Goal: Register for event/course

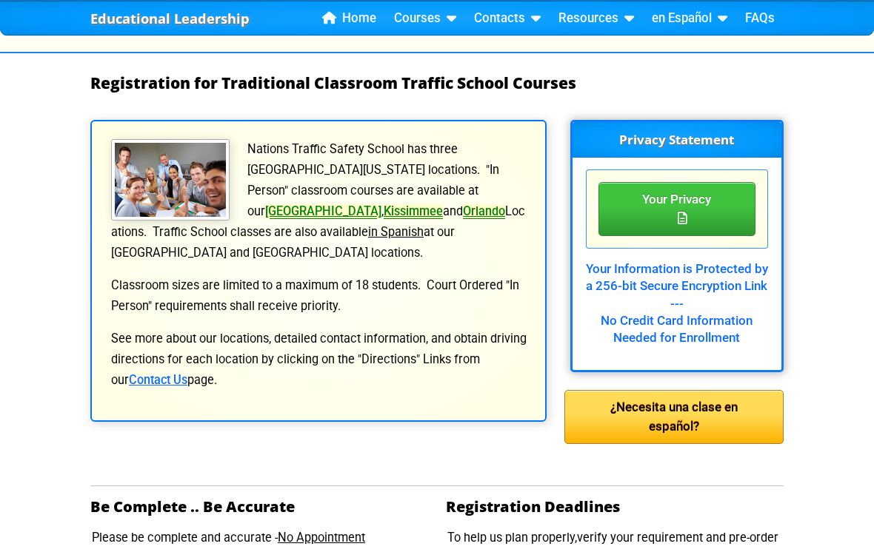
scroll to position [195, 0]
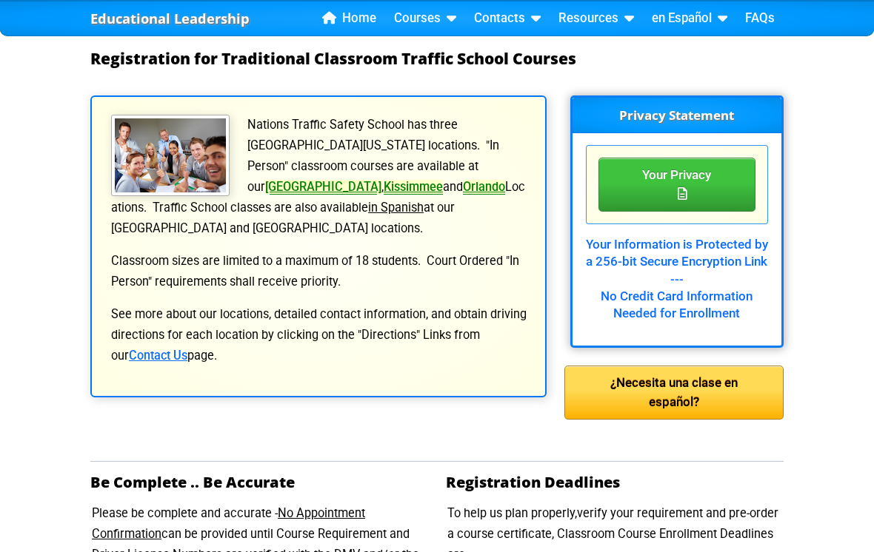
click at [364, 180] on link "[GEOGRAPHIC_DATA]" at bounding box center [323, 187] width 116 height 14
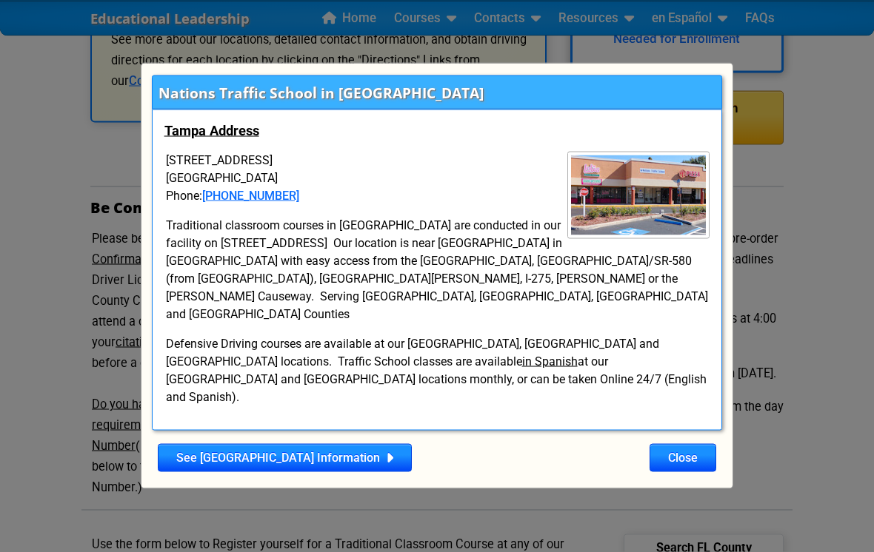
scroll to position [551, 0]
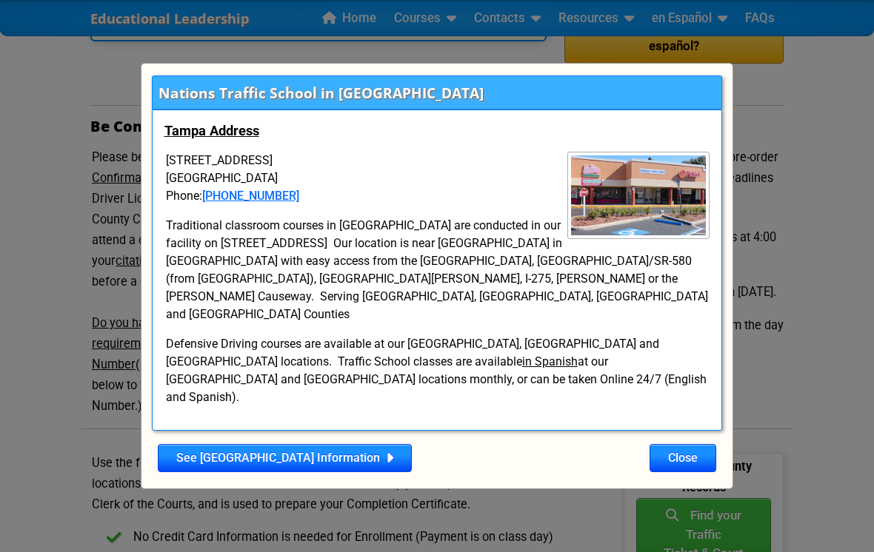
click at [686, 453] on button "Close" at bounding box center [682, 458] width 67 height 28
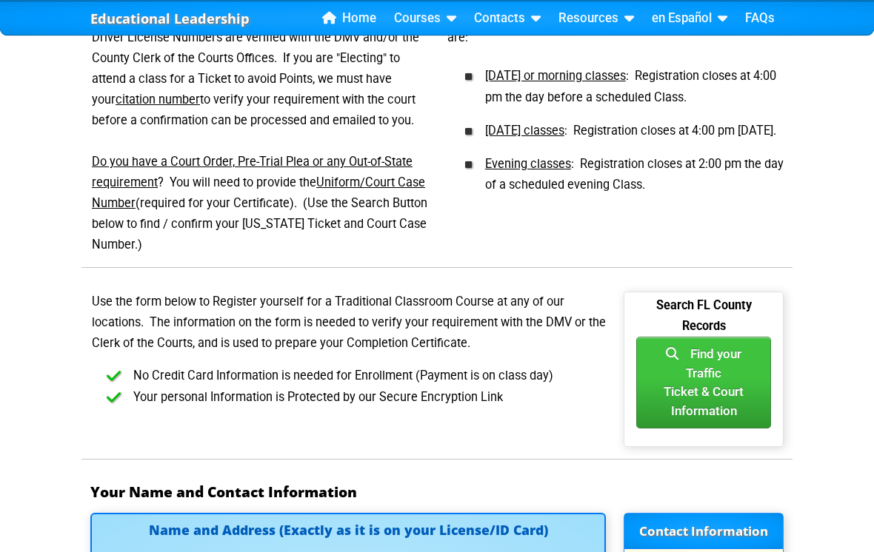
scroll to position [1036, 0]
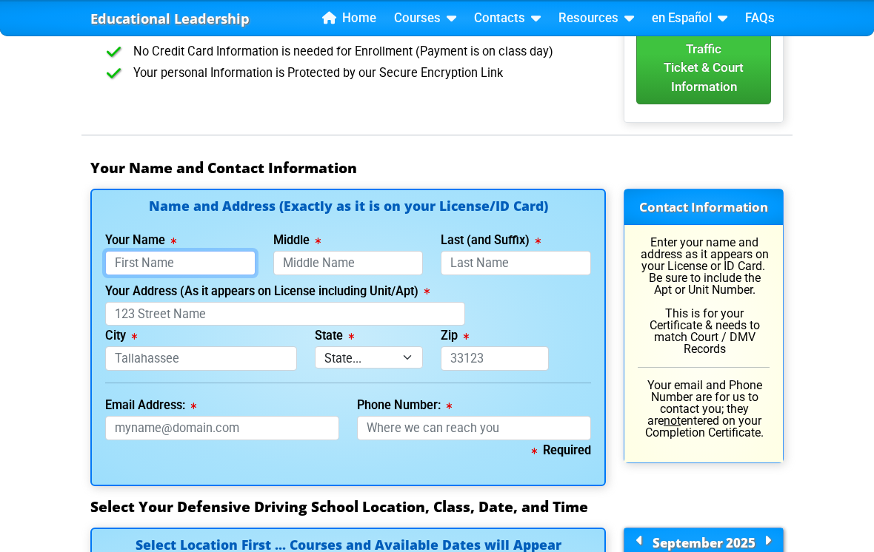
click at [236, 255] on input "Your Name" at bounding box center [180, 263] width 150 height 24
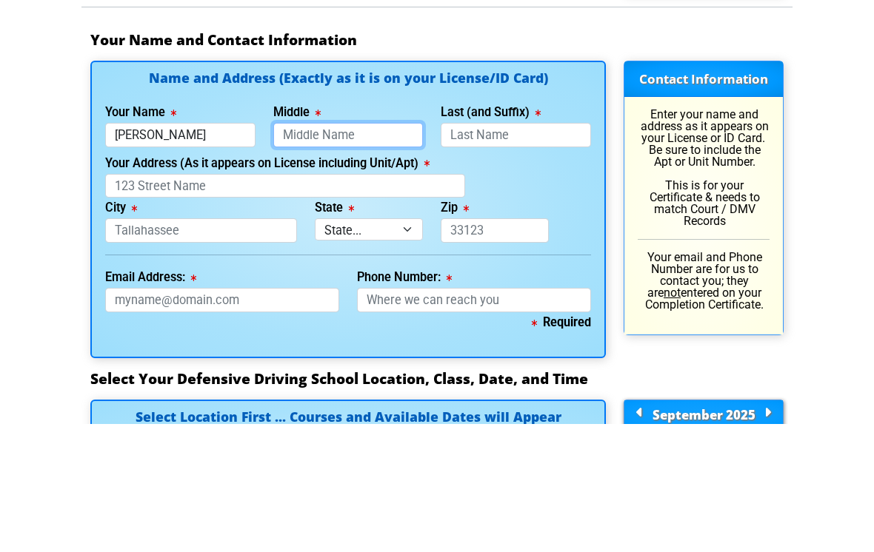
click at [392, 251] on input "Middle" at bounding box center [348, 263] width 150 height 24
type input "[PERSON_NAME]"
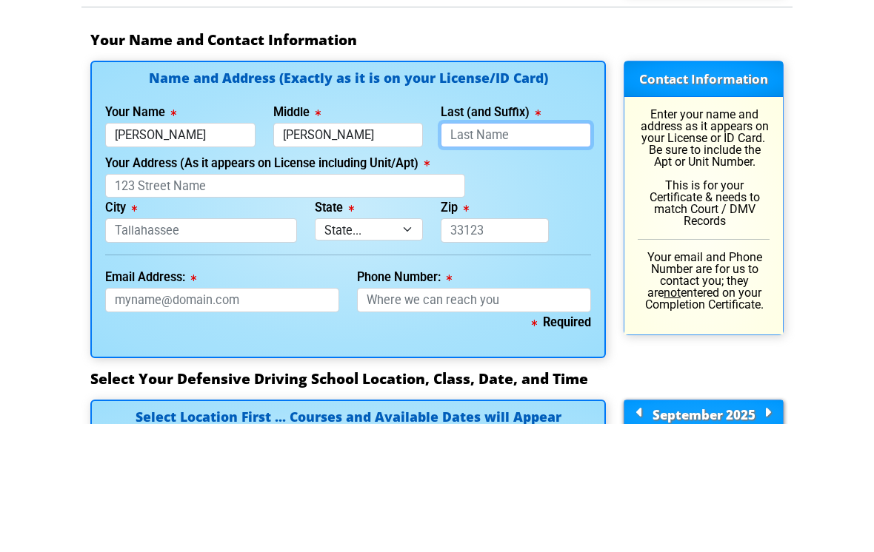
click at [543, 251] on input "Last (and Suffix)" at bounding box center [516, 263] width 150 height 24
type input "[PERSON_NAME]"
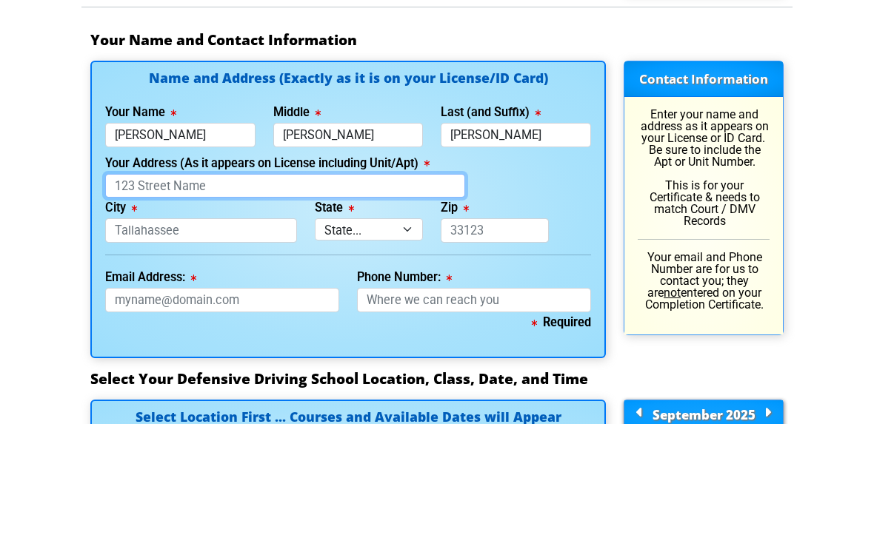
click at [133, 302] on input "Your Address (As it appears on License including Unit/Apt)" at bounding box center [285, 314] width 360 height 24
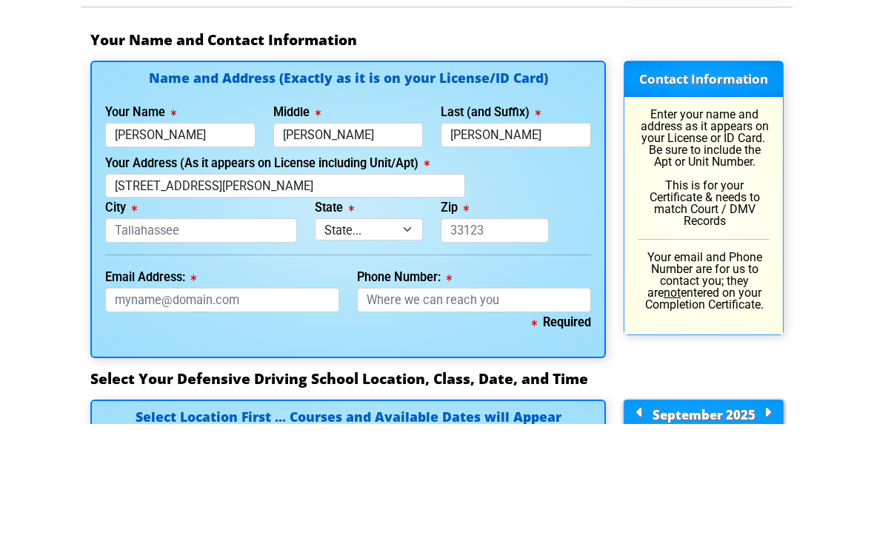
scroll to position [1165, 0]
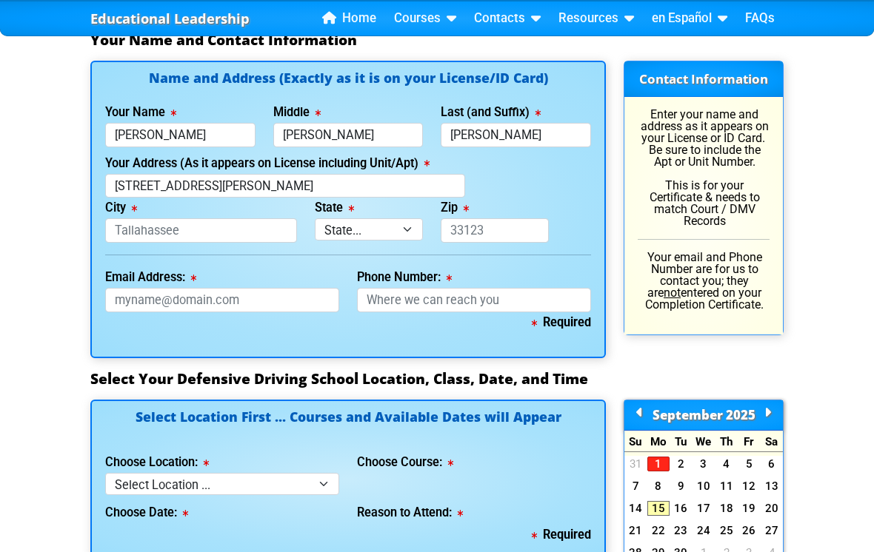
type input "[STREET_ADDRESS][PERSON_NAME]"
type input "[GEOGRAPHIC_DATA]"
select select "{"fullName":"[US_STATE]","abbreviation":"FL","uniqueId":"1d559909-6cf0-4a4d-848…"
type input "33611"
click at [128, 288] on input "Email Address:" at bounding box center [222, 300] width 234 height 24
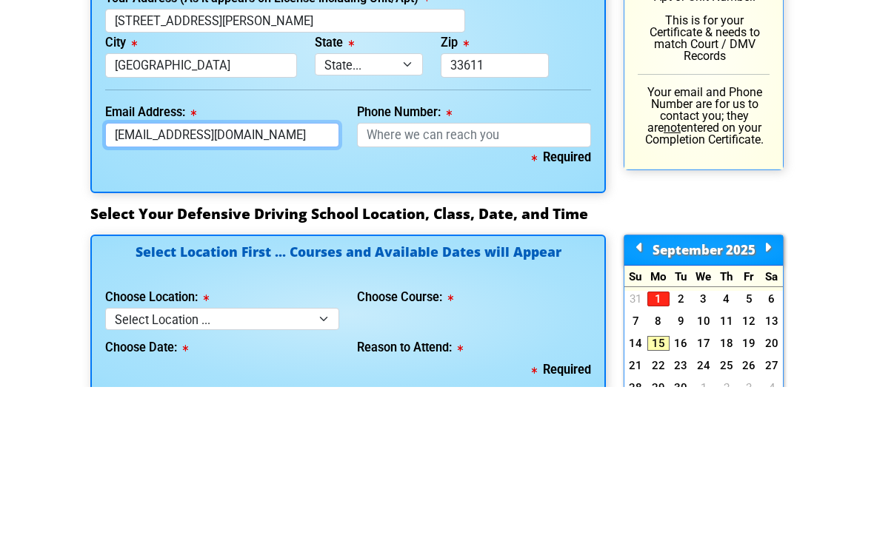
type input "[EMAIL_ADDRESS][DOMAIN_NAME]"
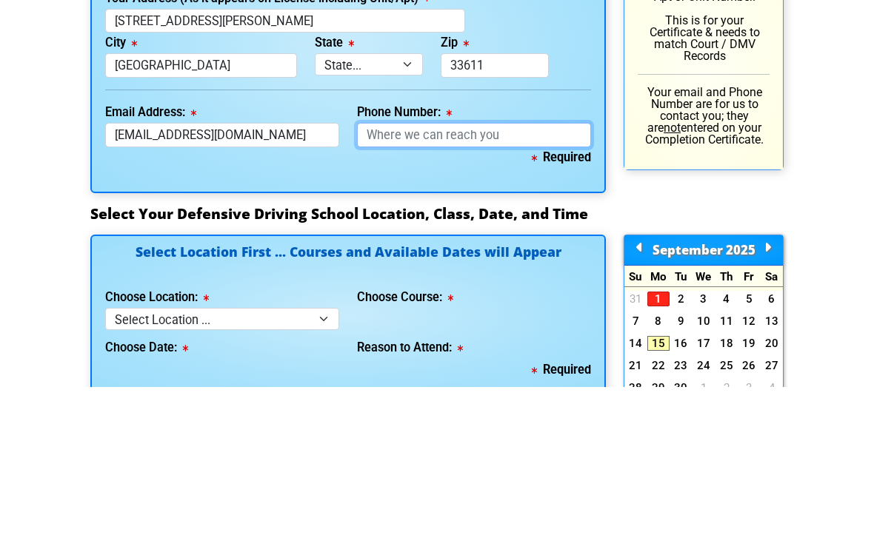
click at [521, 288] on input "Phone Number:" at bounding box center [474, 300] width 234 height 24
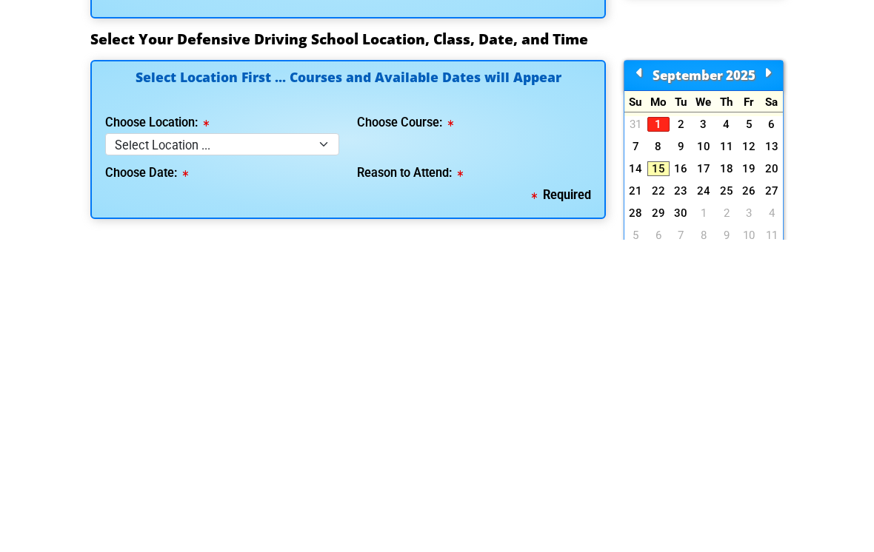
type input "[PHONE_NUMBER]"
click at [141, 446] on select "Select Location ... Tampa Orlando Kissimmee [GEOGRAPHIC_DATA] - en español [GEO…" at bounding box center [222, 456] width 234 height 21
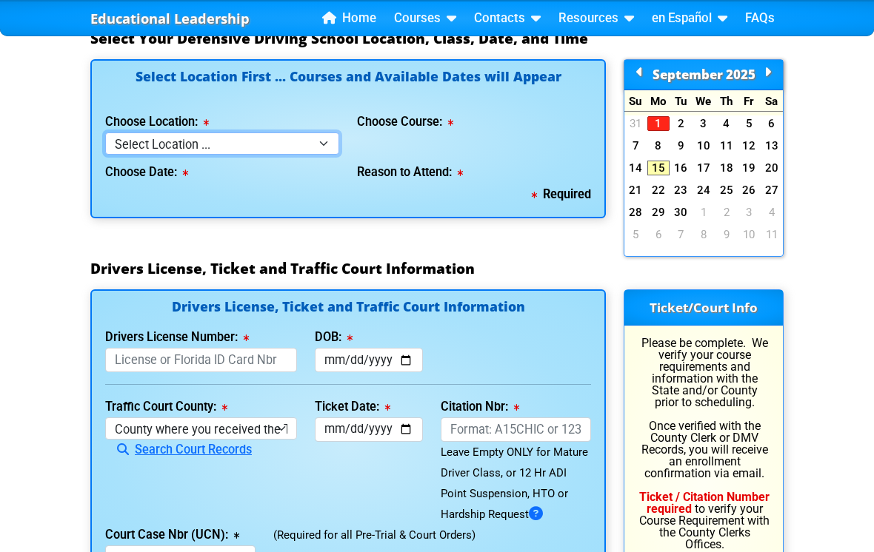
select select "2"
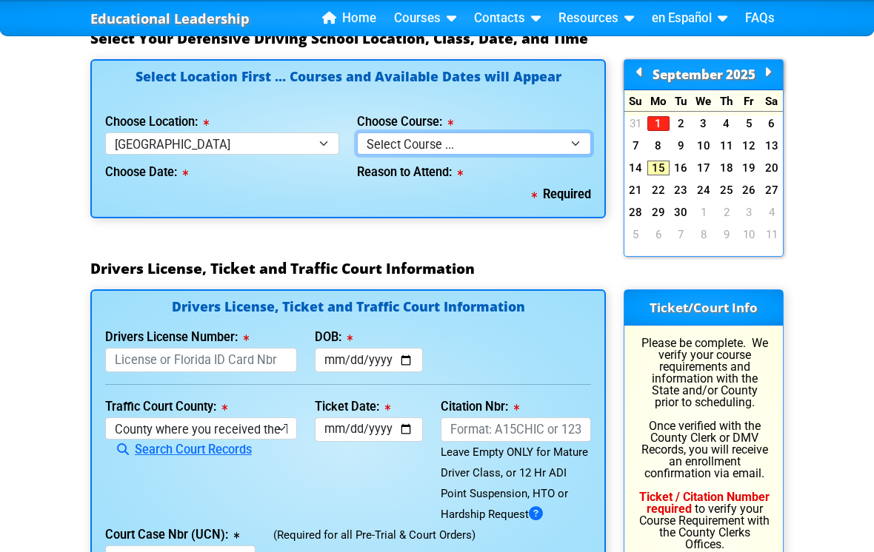
click at [390, 141] on select "Select Course ... 4 Hour BDI Class (Basic Course & TCAC) 4 Hour Under 25 Class …" at bounding box center [474, 143] width 234 height 21
select select "3"
select select
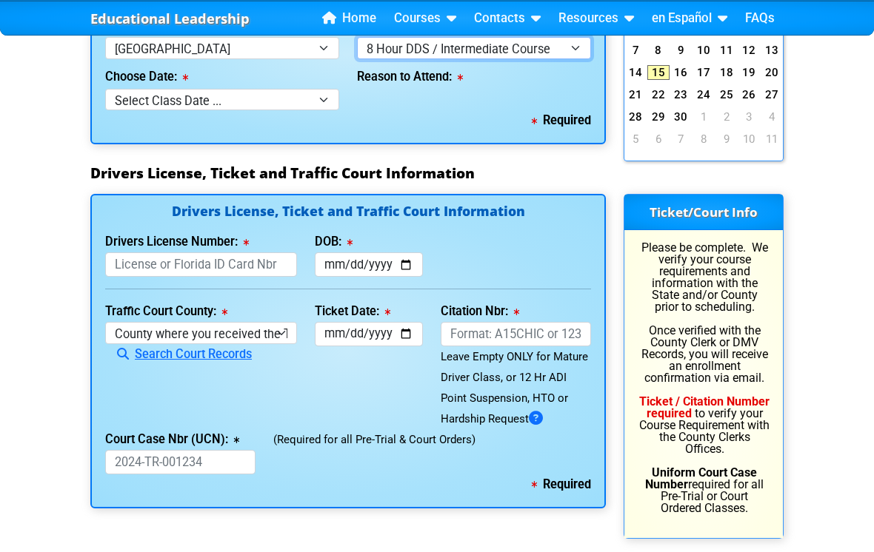
scroll to position [1600, 0]
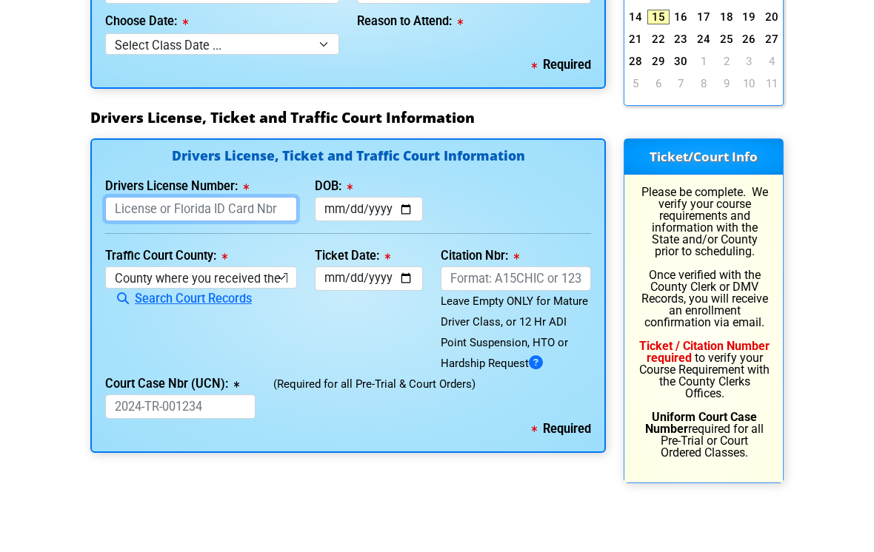
click at [138, 264] on input "Drivers License Number:" at bounding box center [201, 265] width 192 height 24
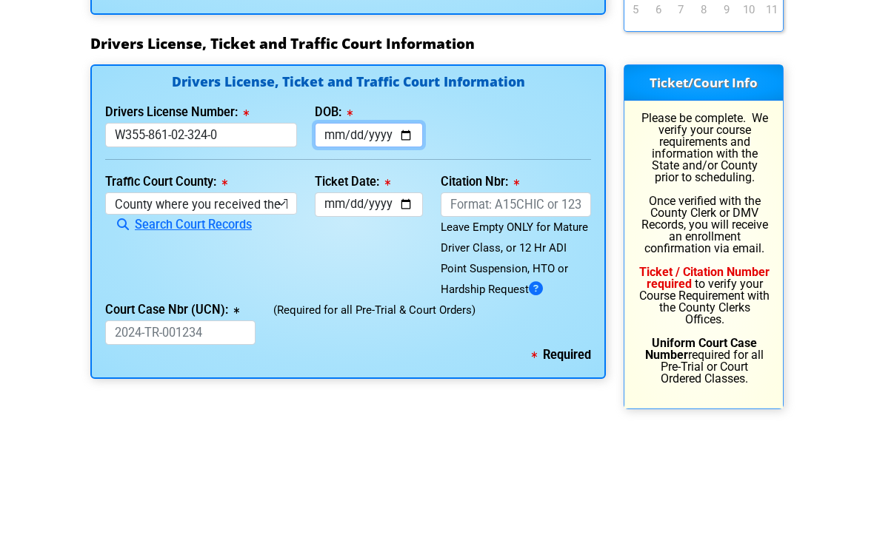
click at [374, 253] on input "DOB:" at bounding box center [369, 265] width 108 height 24
type input "W355861023240"
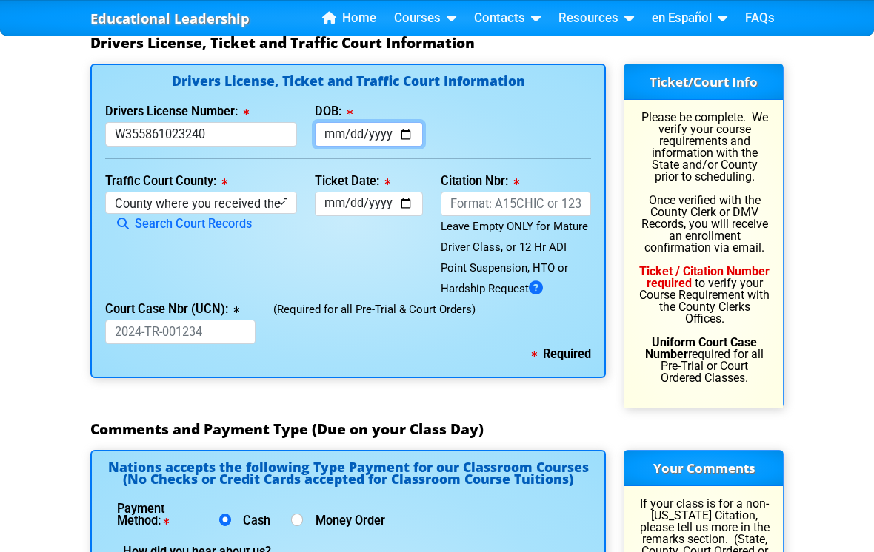
type input "[DATE]"
click at [223, 192] on select "County where you received the Ticket Out of State Out of State - [US_STATE] Out…" at bounding box center [201, 202] width 192 height 21
select select "{"countyName":"[GEOGRAPHIC_DATA]","state":"[US_STATE]","uniqueId":"8517cbb9-d23…"
click at [373, 192] on input "Ticket Date:" at bounding box center [369, 204] width 108 height 24
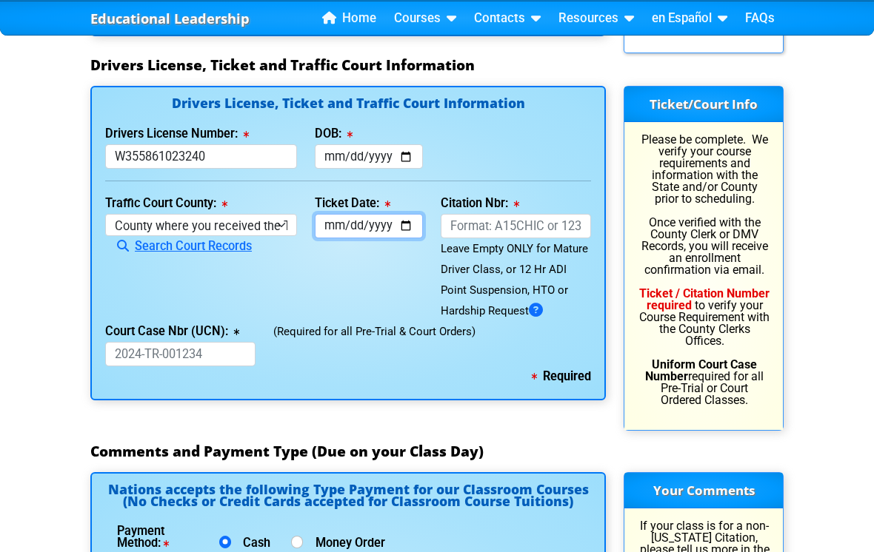
scroll to position [1709, 0]
click at [398, 222] on input "[DATE]" at bounding box center [369, 226] width 108 height 24
click at [409, 214] on input "[DATE]" at bounding box center [369, 226] width 108 height 24
type input "[DATE]"
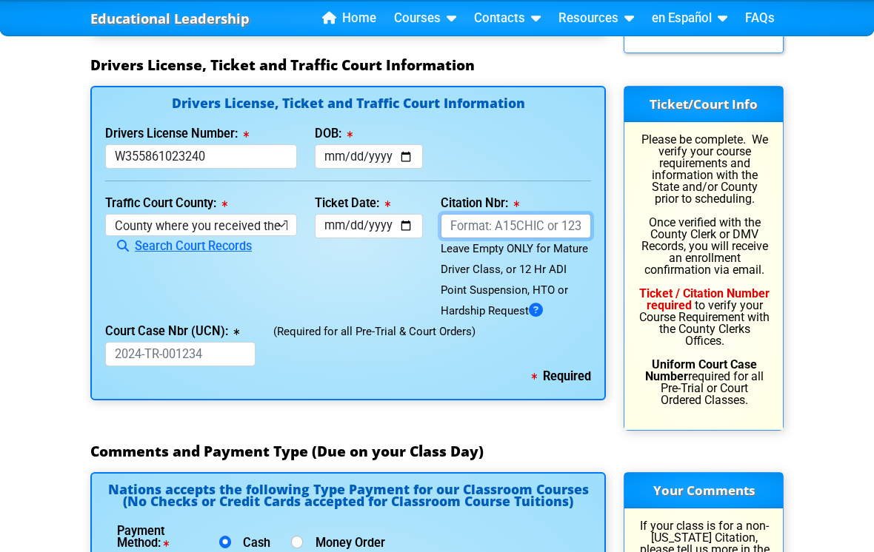
click at [555, 219] on input "Citation Nbr:" at bounding box center [516, 226] width 150 height 24
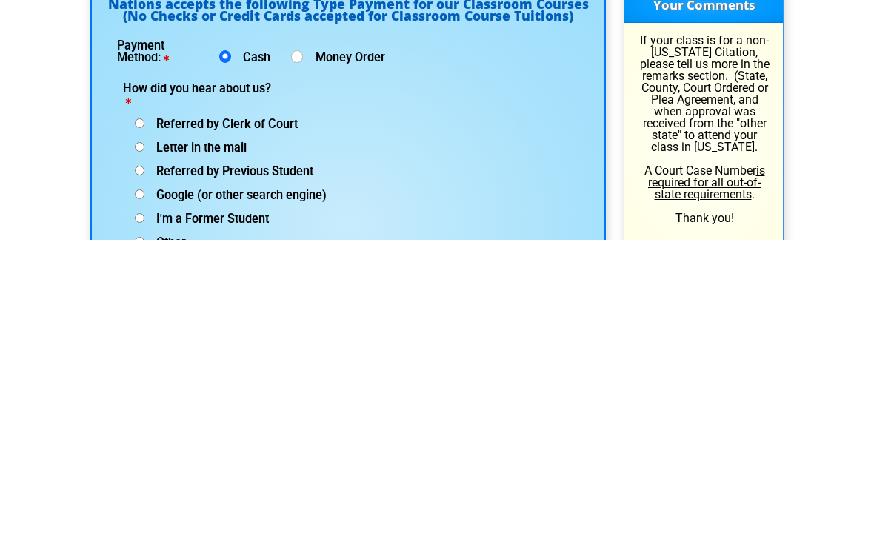
scroll to position [1887, 0]
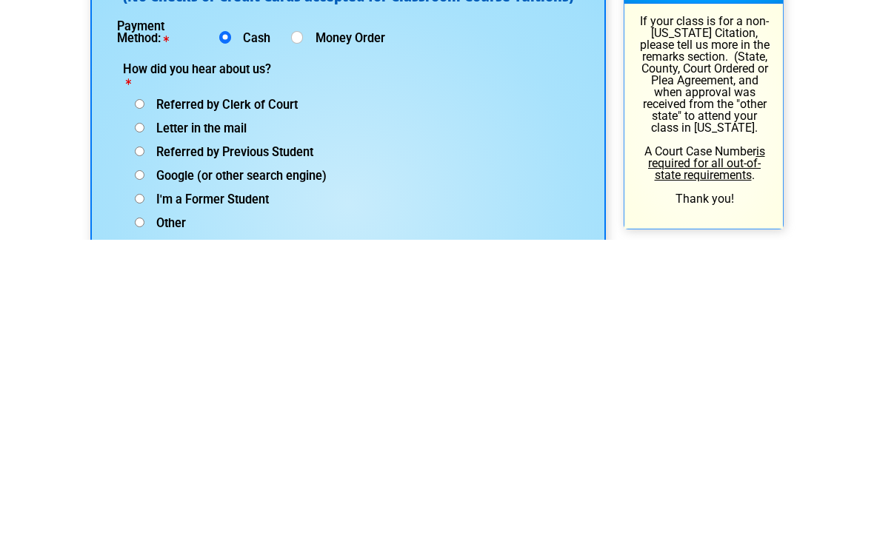
type input "AKT5U5E"
click at [294, 410] on span "Referred by Clerk of Court" at bounding box center [220, 417] width 153 height 14
click at [144, 412] on input "Referred by Clerk of Court" at bounding box center [140, 417] width 10 height 10
radio input "true"
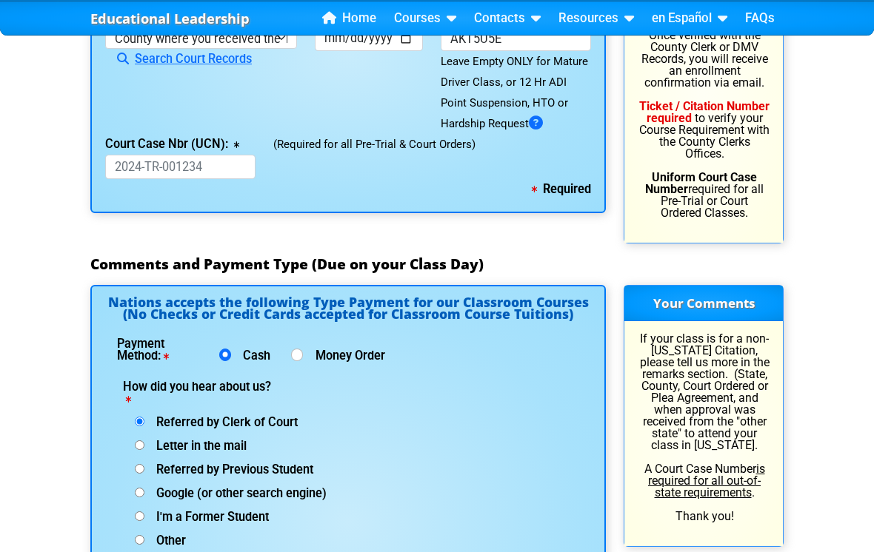
scroll to position [2228, 0]
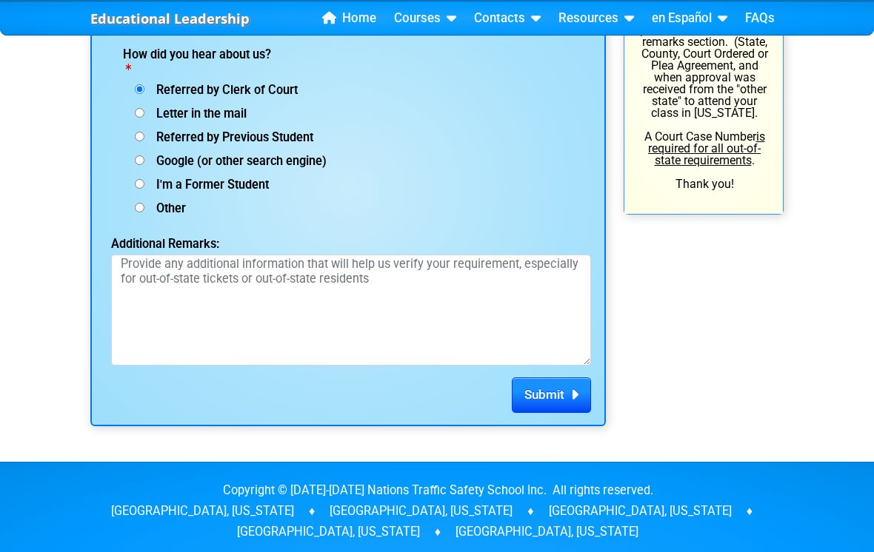
click at [563, 396] on span "Submit" at bounding box center [544, 395] width 40 height 15
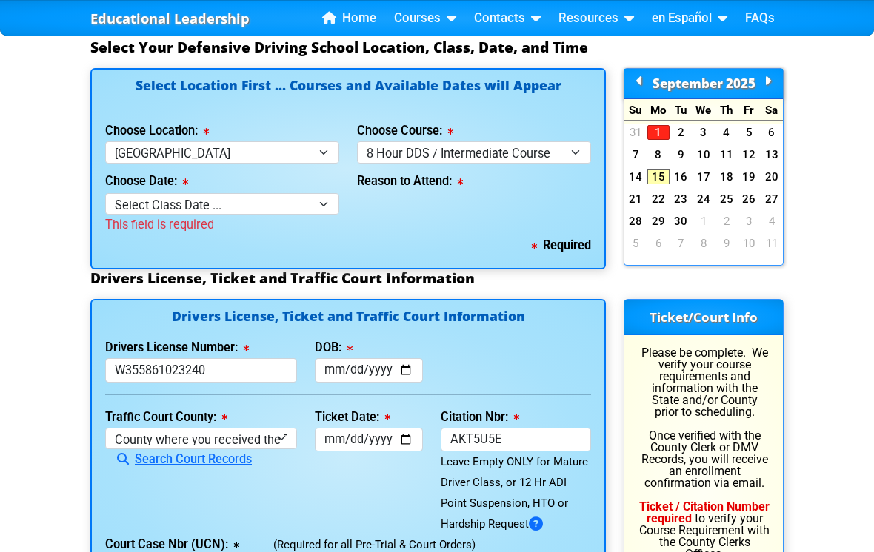
scroll to position [1460, 0]
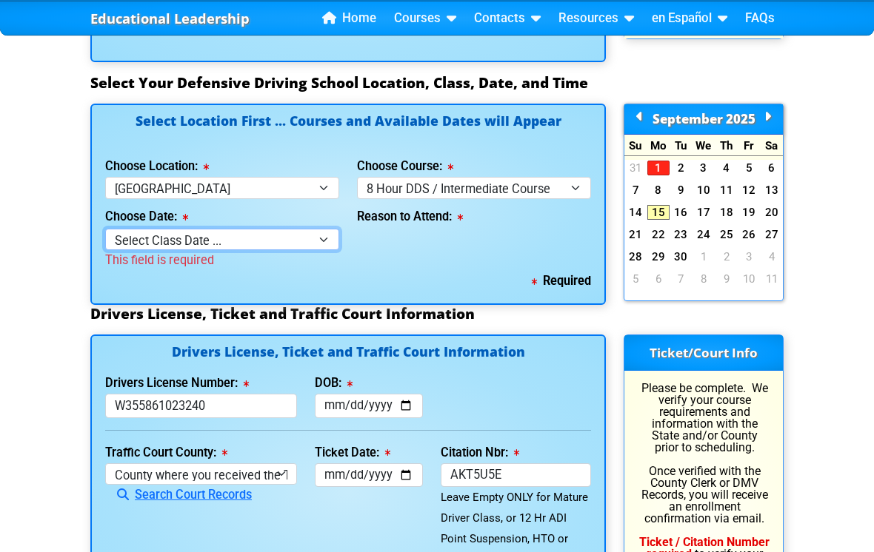
click at [318, 237] on select "Select Class Date ... [DATE] -- ([DATE] from 9:00am-6:00pm) [DATE] -- ([DATE] f…" at bounding box center [222, 240] width 234 height 21
select select "[DATE], 9"
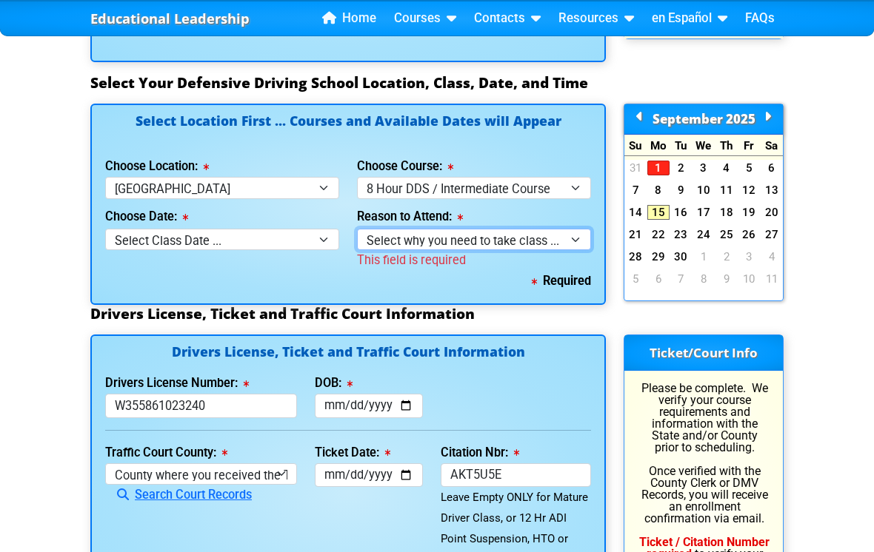
click at [541, 230] on select "Select why you need to take class ... Court Order - 8 Hour DDS / Intermediate C…" at bounding box center [474, 239] width 234 height 21
select select "8 Hour DDS/Intermediate - Court Ordered"
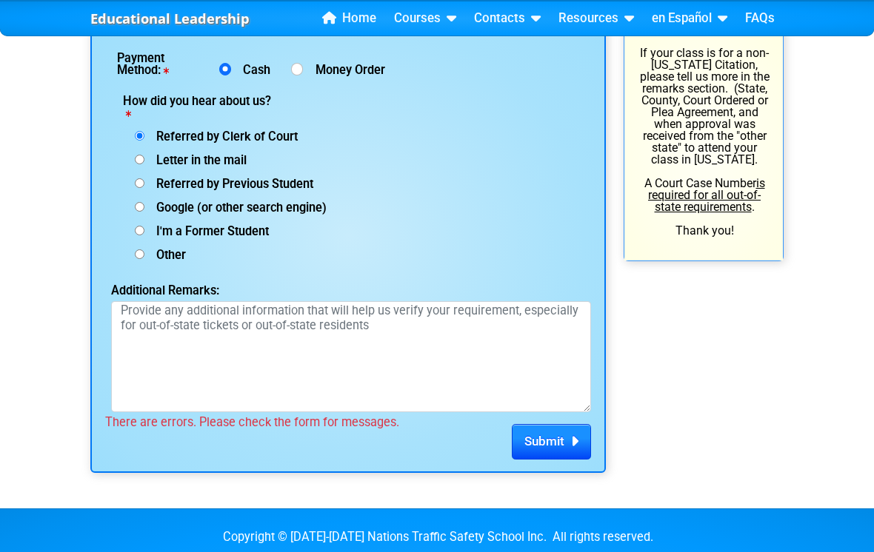
scroll to position [2230, 0]
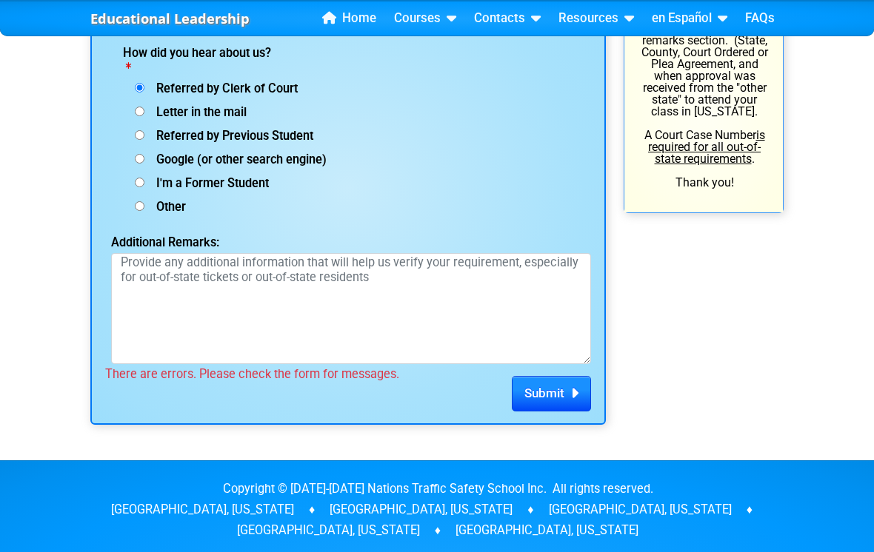
click at [548, 386] on span "Submit" at bounding box center [544, 393] width 40 height 15
click at [553, 386] on span "Submit" at bounding box center [544, 393] width 40 height 15
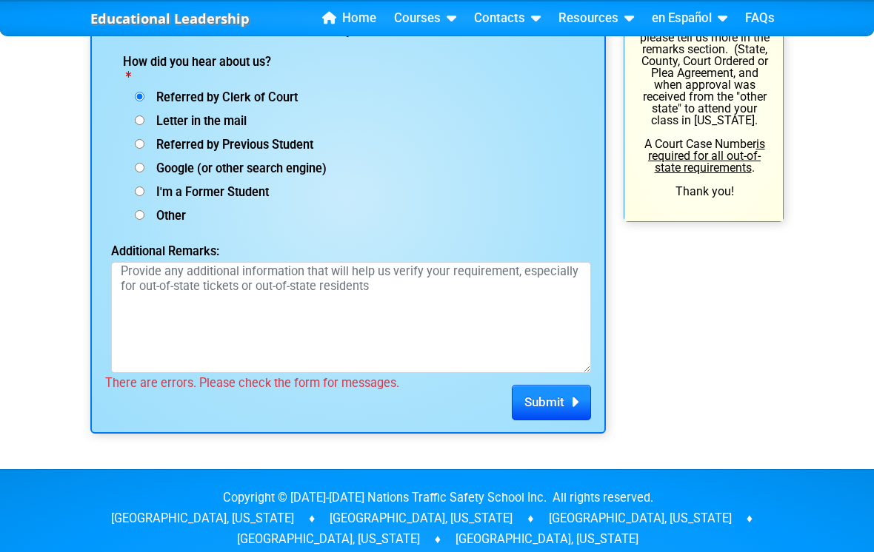
scroll to position [2171, 0]
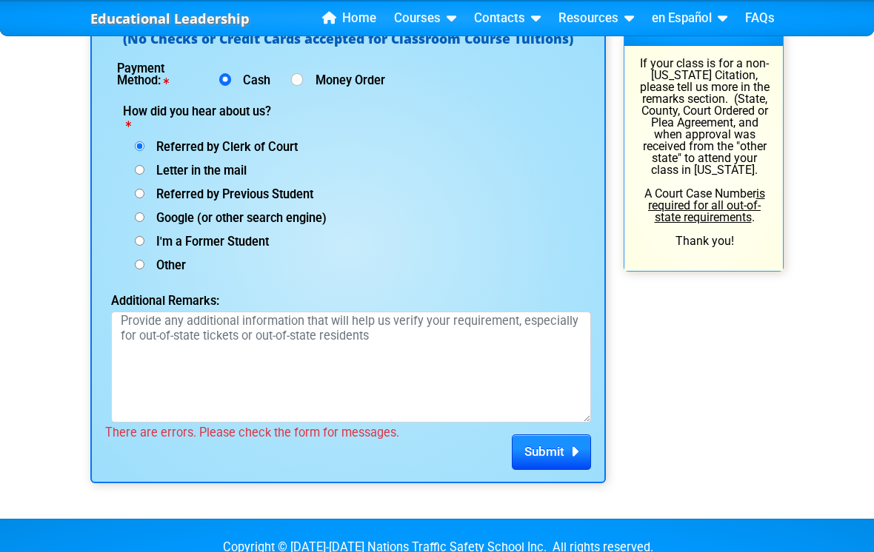
click at [564, 453] on span "Submit" at bounding box center [544, 451] width 40 height 15
click at [556, 449] on span "Submit" at bounding box center [544, 451] width 40 height 15
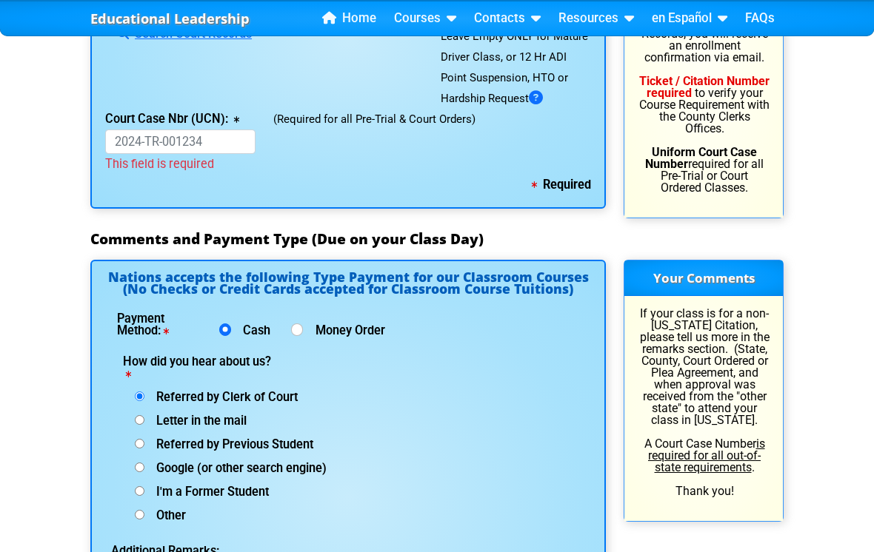
scroll to position [1900, 0]
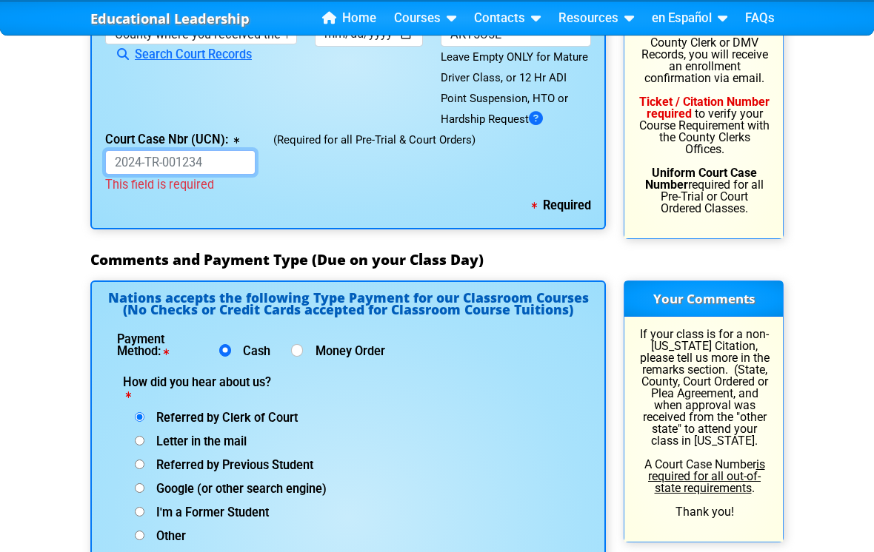
click at [210, 162] on input "Court Case Nbr (UCN):" at bounding box center [180, 163] width 150 height 24
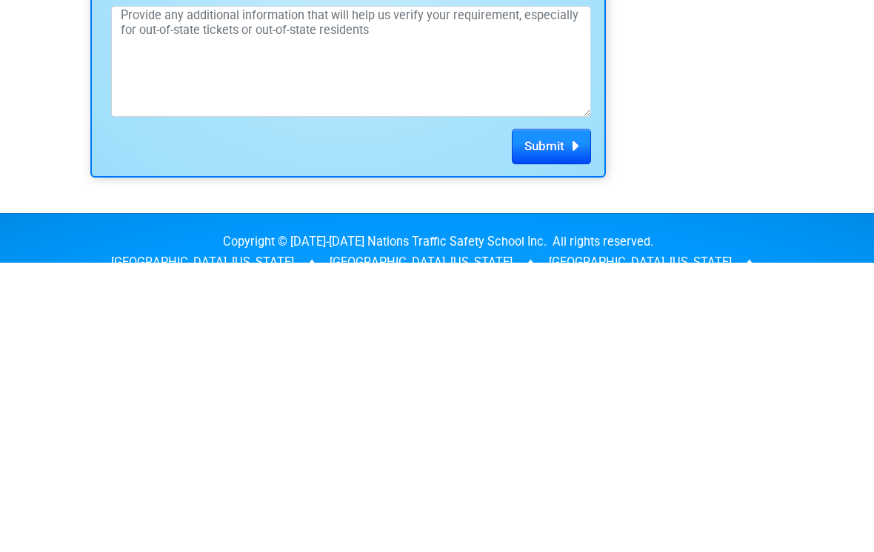
scroll to position [2299, 0]
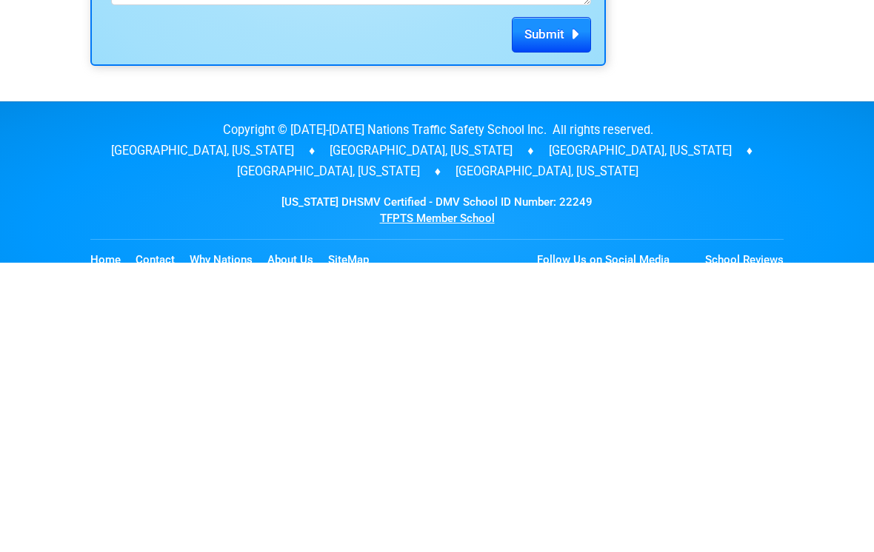
type input "25-CT-007072"
click at [552, 316] on span "Submit" at bounding box center [544, 323] width 40 height 15
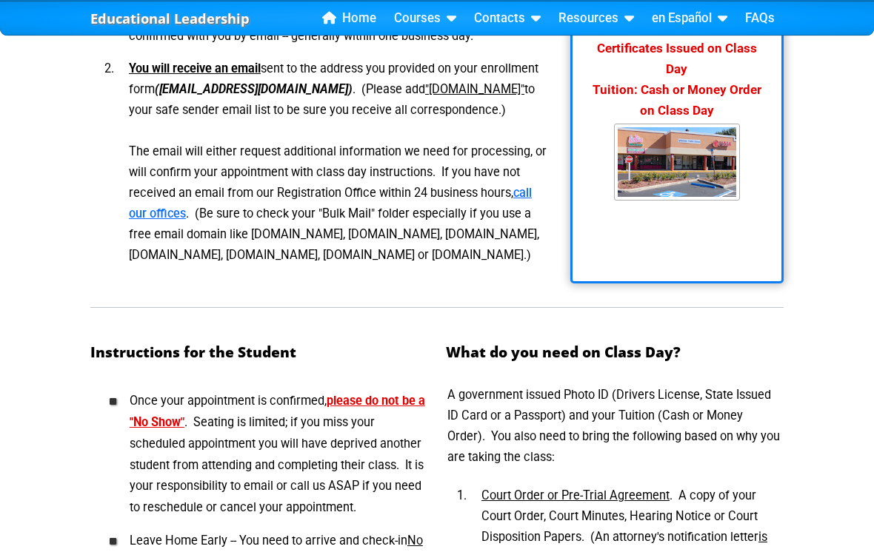
scroll to position [451, 0]
